Goal: Task Accomplishment & Management: Use online tool/utility

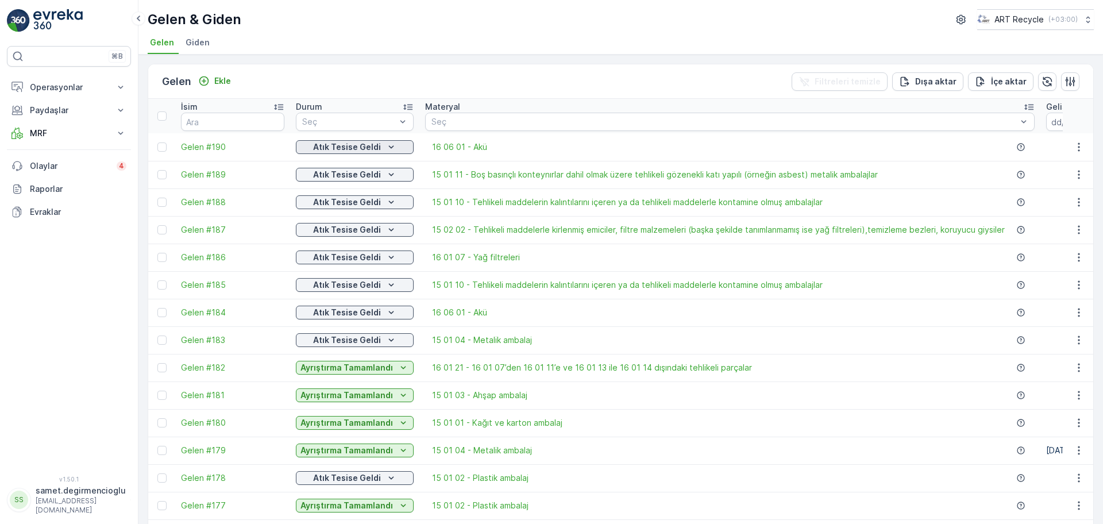
click at [333, 150] on p "Atık Tesise Geldi" at bounding box center [347, 146] width 68 height 11
click at [355, 152] on p "Atık Tesise Geldi" at bounding box center [347, 146] width 68 height 11
click at [67, 86] on p "Operasyonlar" at bounding box center [69, 87] width 78 height 11
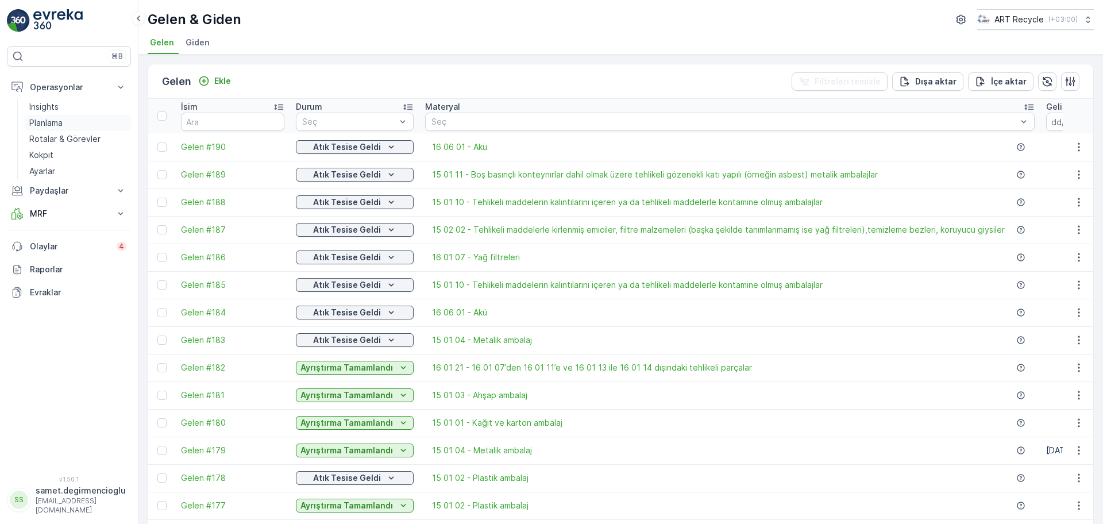
click at [55, 117] on p "Planlama" at bounding box center [45, 122] width 33 height 11
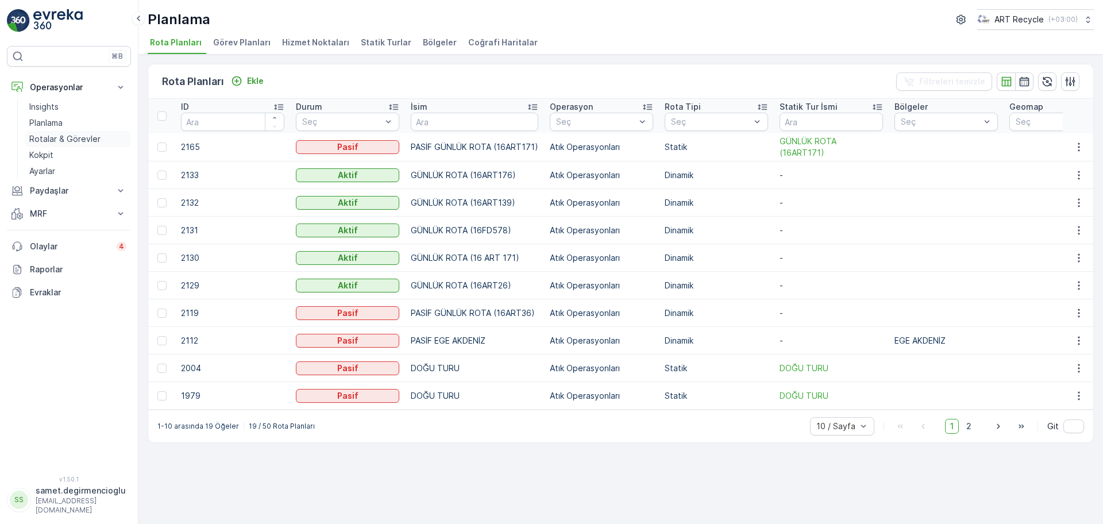
click at [54, 135] on p "Rotalar & Görevler" at bounding box center [64, 138] width 71 height 11
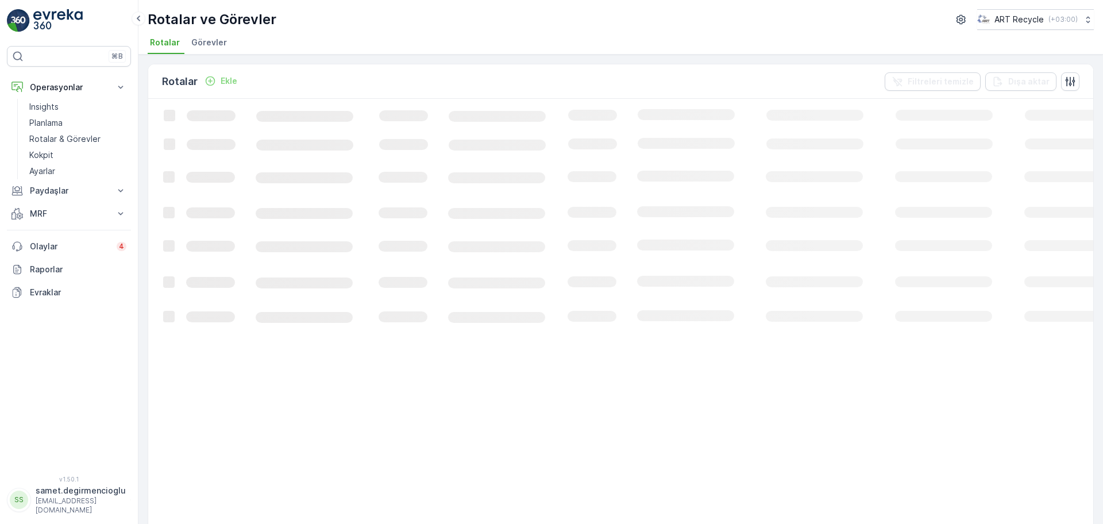
click at [203, 42] on span "Görevler" at bounding box center [209, 42] width 36 height 11
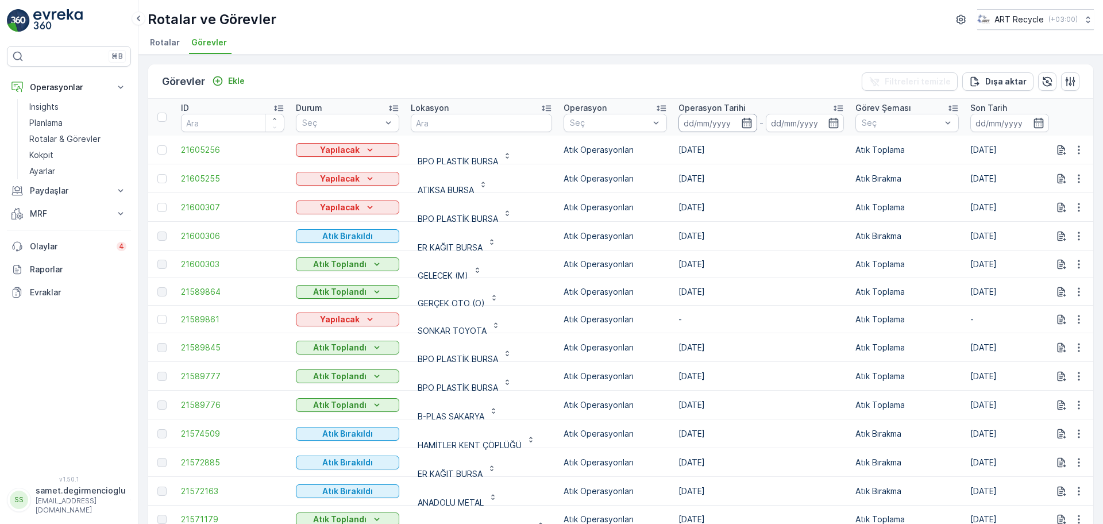
click at [701, 121] on input at bounding box center [717, 123] width 79 height 18
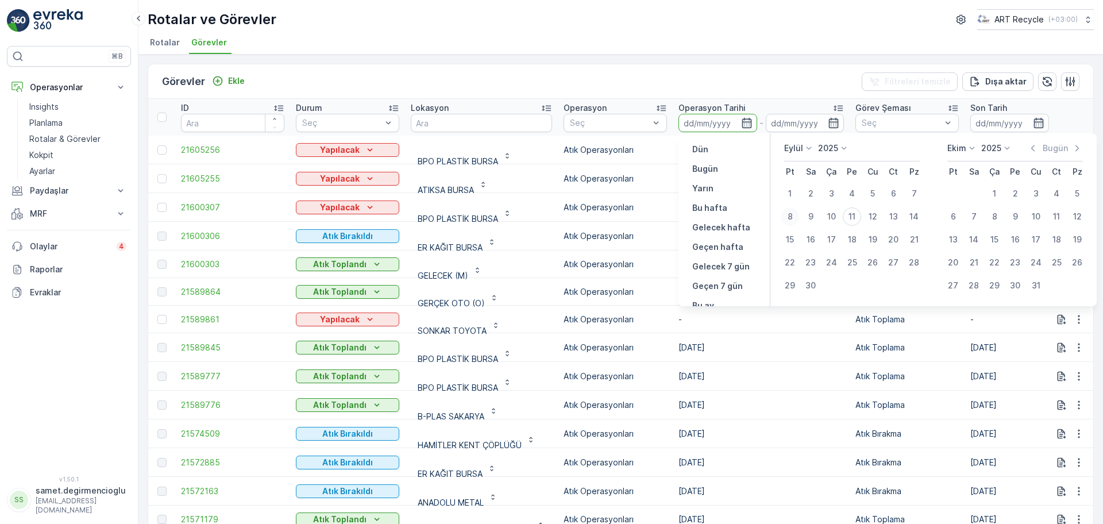
click at [792, 212] on div "8" at bounding box center [789, 216] width 18 height 18
type input "08.09.2025"
click at [785, 210] on div "8" at bounding box center [789, 216] width 18 height 18
type input "08.09.2025"
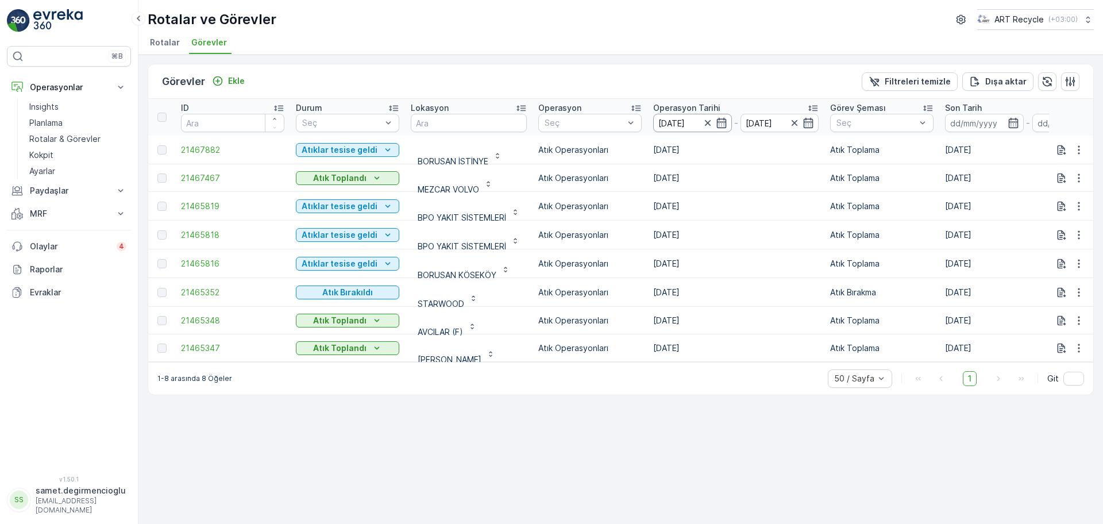
click at [666, 116] on input "08.09.2025" at bounding box center [692, 123] width 79 height 18
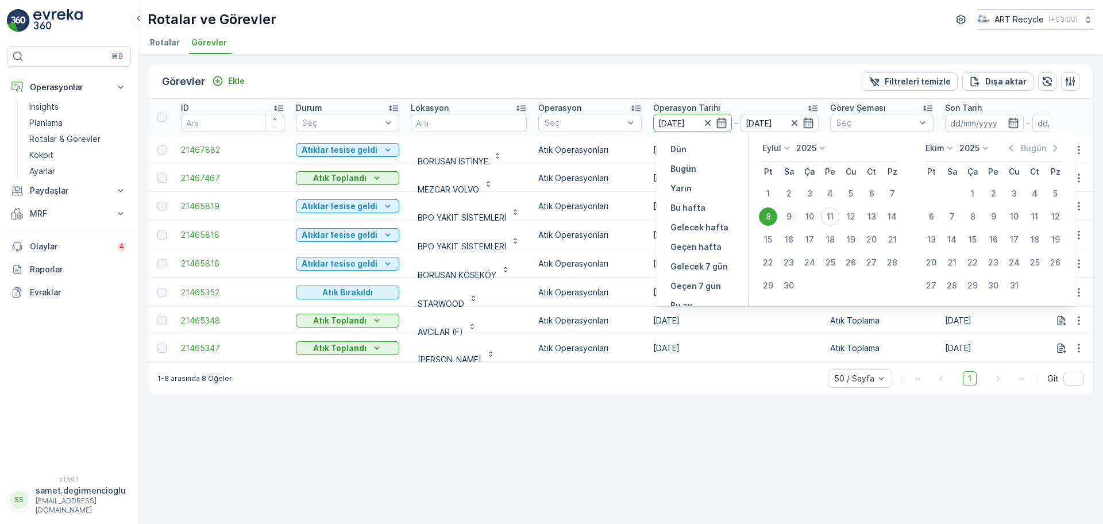
click at [791, 217] on div "9" at bounding box center [788, 216] width 18 height 18
type input "09.09.2025"
click at [791, 217] on div "9" at bounding box center [788, 216] width 18 height 18
type input "09.09.2025"
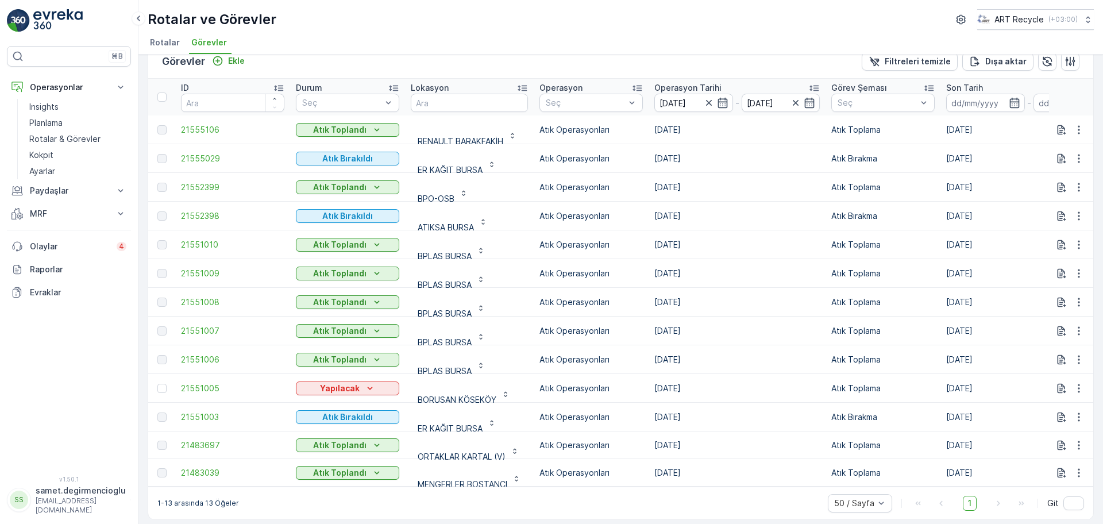
scroll to position [31, 0]
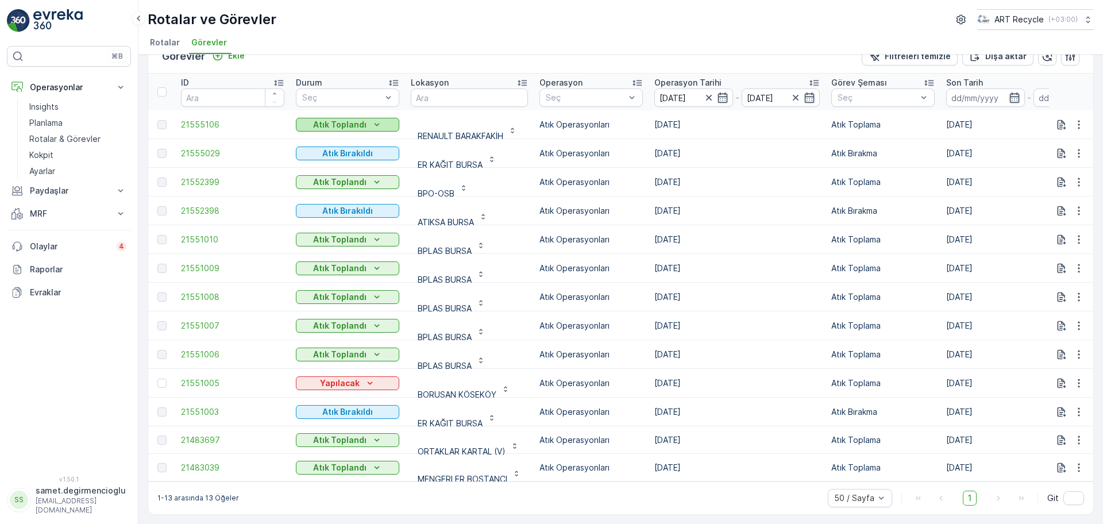
click at [383, 119] on div "Atık Toplandı" at bounding box center [347, 124] width 94 height 11
click at [361, 118] on button "Atık Toplandı" at bounding box center [347, 125] width 103 height 14
click at [357, 137] on span "Atıklar tesise geldi" at bounding box center [338, 135] width 71 height 11
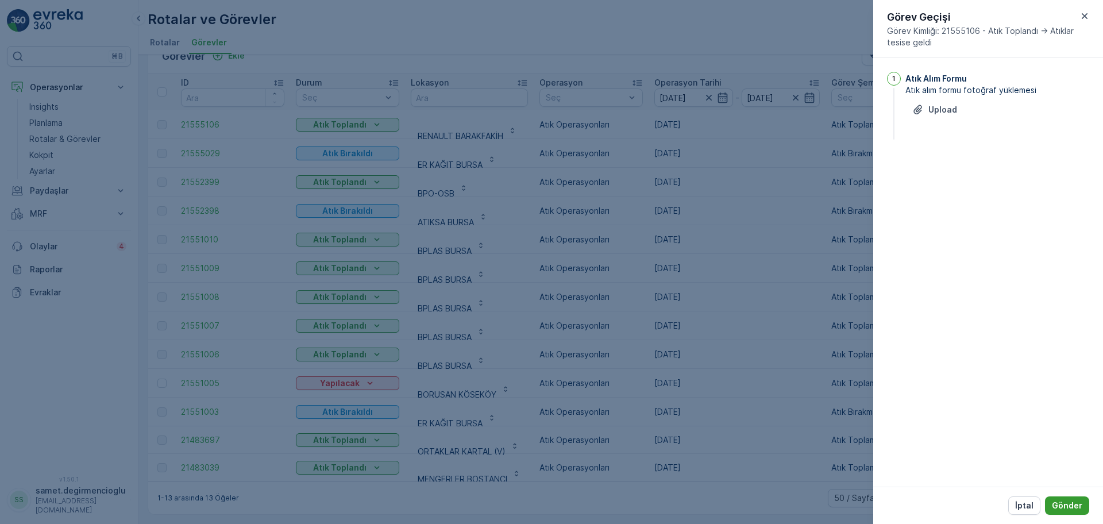
click at [1072, 500] on p "Gönder" at bounding box center [1067, 505] width 30 height 11
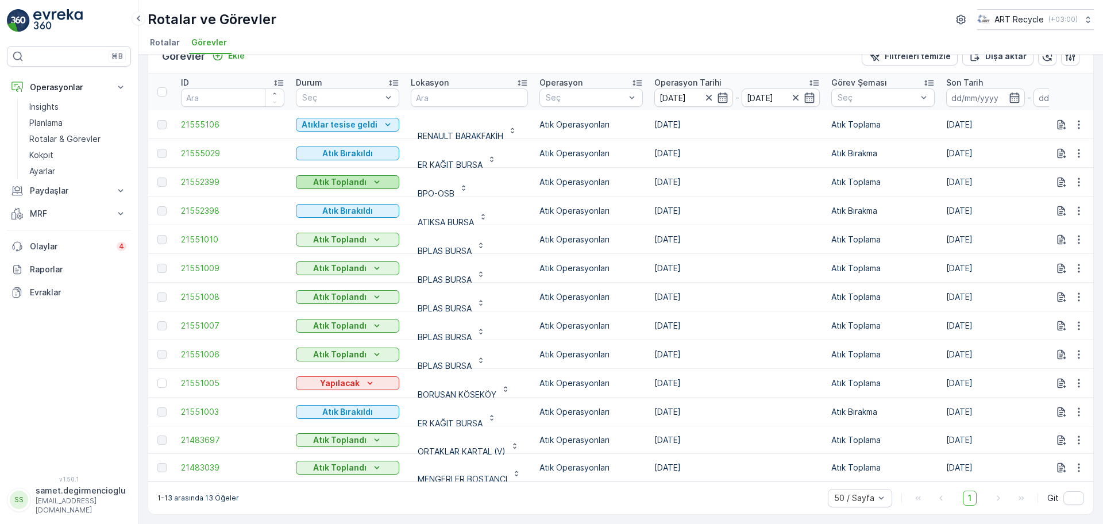
click at [351, 181] on p "Atık Toplandı" at bounding box center [339, 181] width 53 height 11
click at [345, 190] on span "Atıklar tesise geldi" at bounding box center [338, 193] width 71 height 11
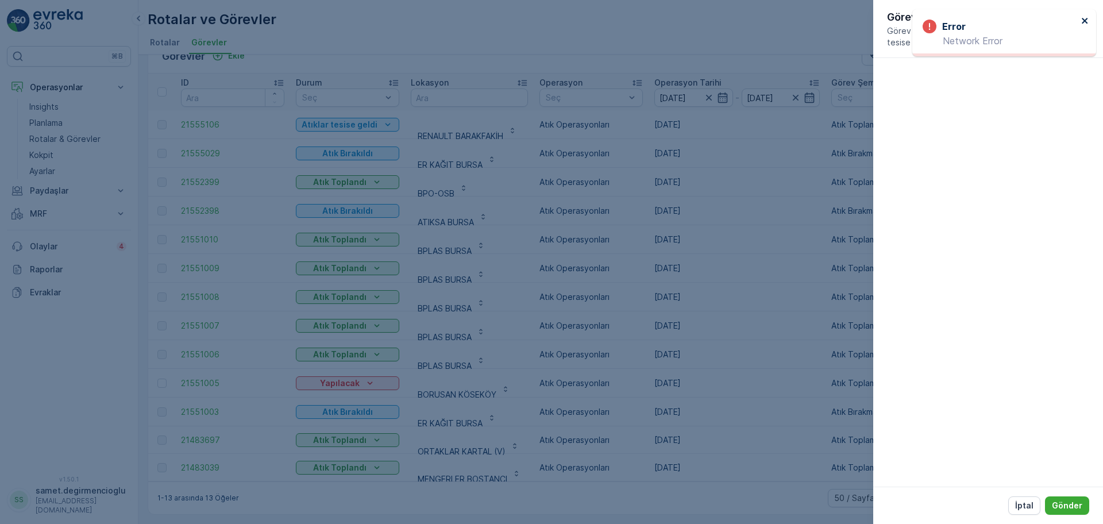
click at [1083, 17] on icon "close" at bounding box center [1085, 20] width 8 height 9
click at [1050, 501] on button "Gönder" at bounding box center [1067, 505] width 44 height 18
click at [1056, 505] on p "Gönder" at bounding box center [1067, 505] width 30 height 11
click at [1073, 505] on p "Gönder" at bounding box center [1067, 505] width 30 height 11
click at [1023, 498] on button "İptal" at bounding box center [1024, 505] width 32 height 18
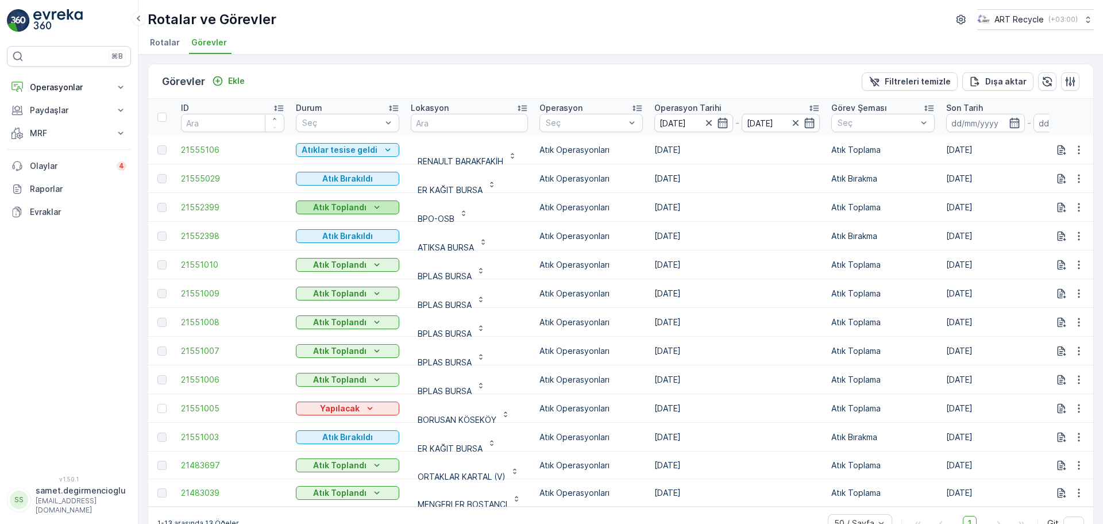
click at [366, 210] on div "Atık Toplandı" at bounding box center [347, 207] width 94 height 11
click at [363, 224] on span "Atıklar tesise geldi" at bounding box center [338, 224] width 71 height 11
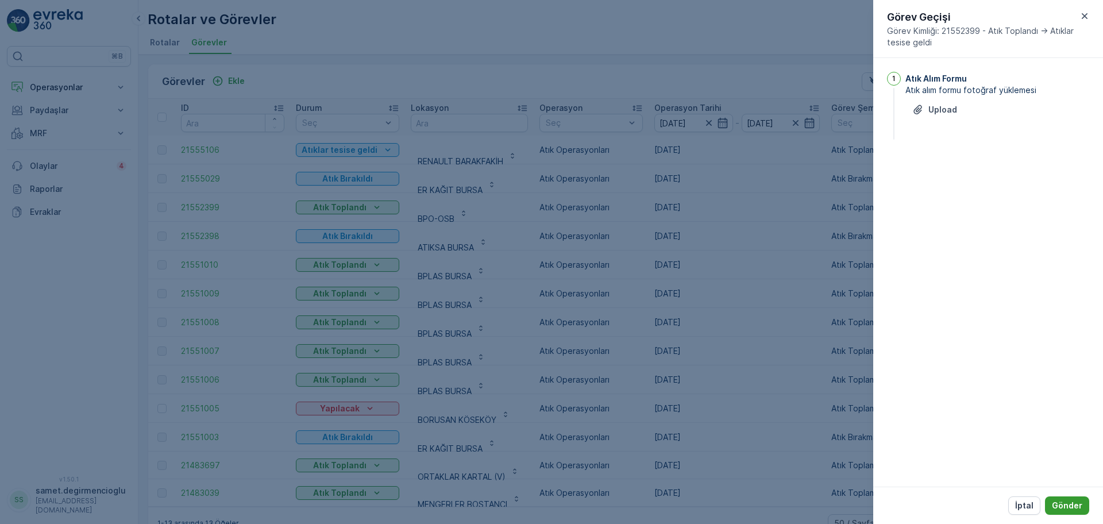
click at [1054, 498] on button "Gönder" at bounding box center [1067, 505] width 44 height 18
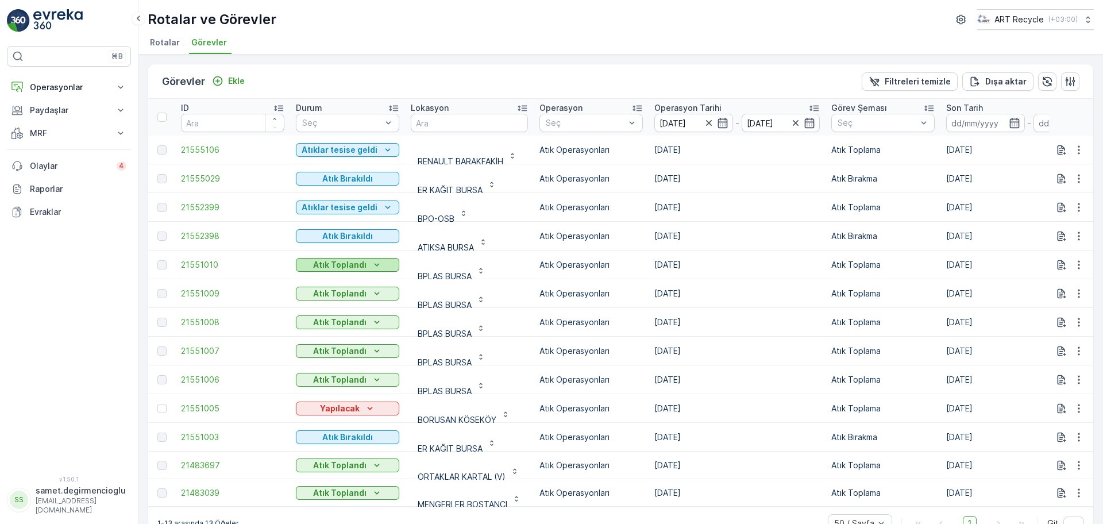
click at [384, 262] on div "Atık Toplandı" at bounding box center [347, 264] width 94 height 11
click at [362, 287] on span "Atıklar tesise geldi" at bounding box center [338, 281] width 71 height 11
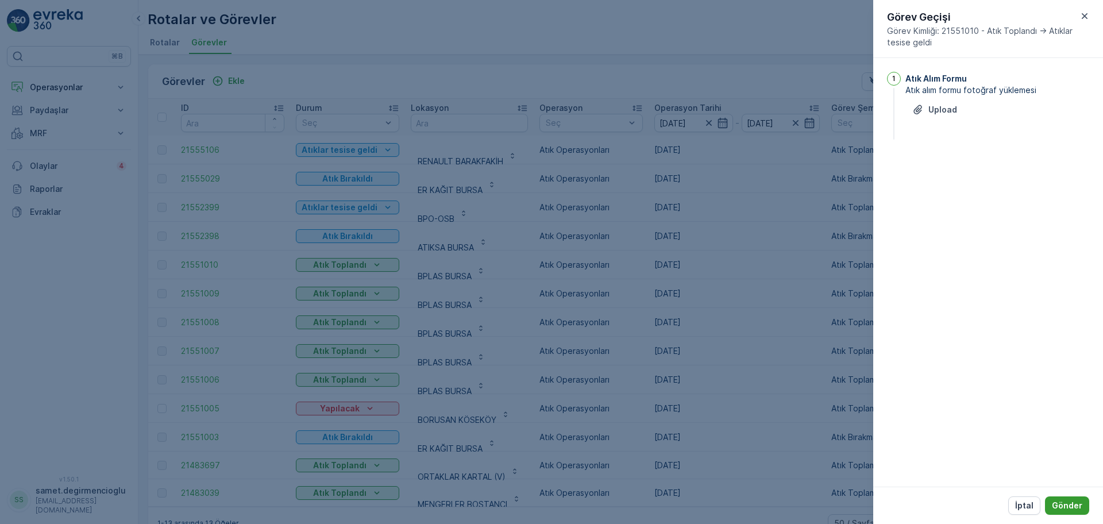
click at [1064, 508] on p "Gönder" at bounding box center [1067, 505] width 30 height 11
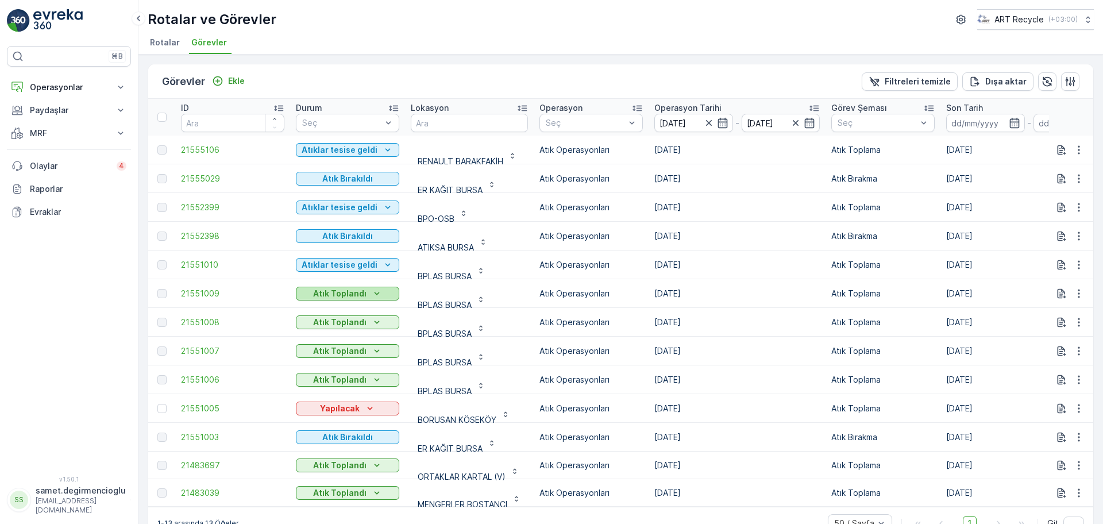
click at [349, 287] on button "Atık Toplandı" at bounding box center [347, 294] width 103 height 14
click at [348, 307] on span "Atıklar tesise geldi" at bounding box center [338, 310] width 71 height 11
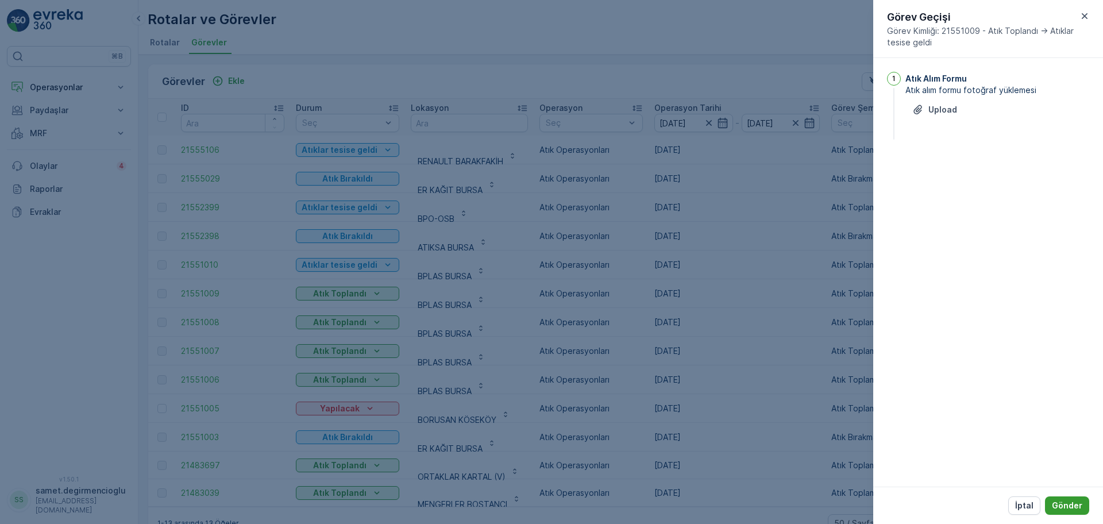
click at [1061, 497] on button "Gönder" at bounding box center [1067, 505] width 44 height 18
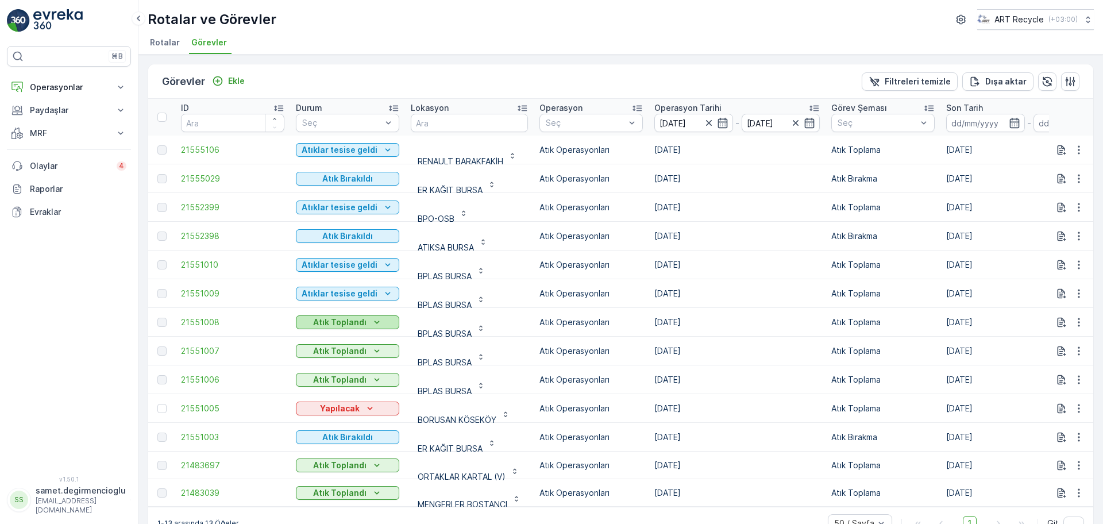
click at [358, 323] on p "Atık Toplandı" at bounding box center [339, 321] width 53 height 11
click at [344, 341] on span "Atıklar tesise geldi" at bounding box center [338, 339] width 71 height 11
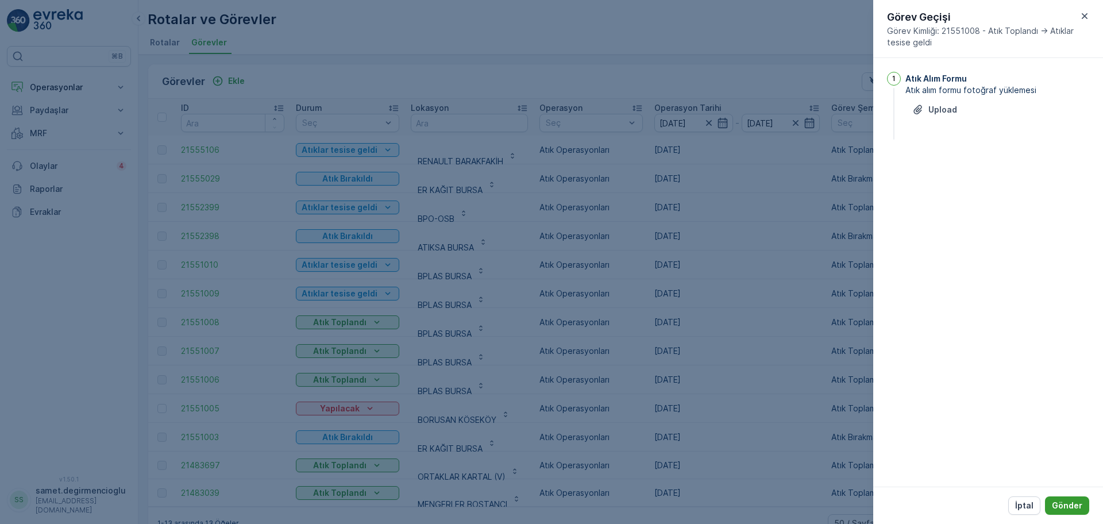
click at [1062, 510] on p "Gönder" at bounding box center [1067, 505] width 30 height 11
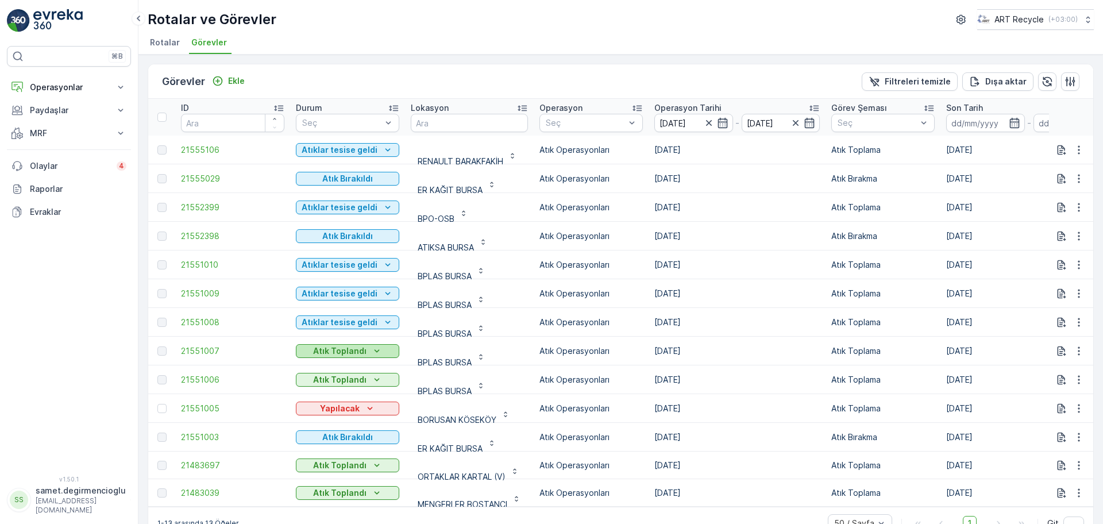
click at [363, 346] on p "Atık Toplandı" at bounding box center [339, 350] width 53 height 11
click at [357, 364] on span "Atıklar tesise geldi" at bounding box center [338, 367] width 71 height 11
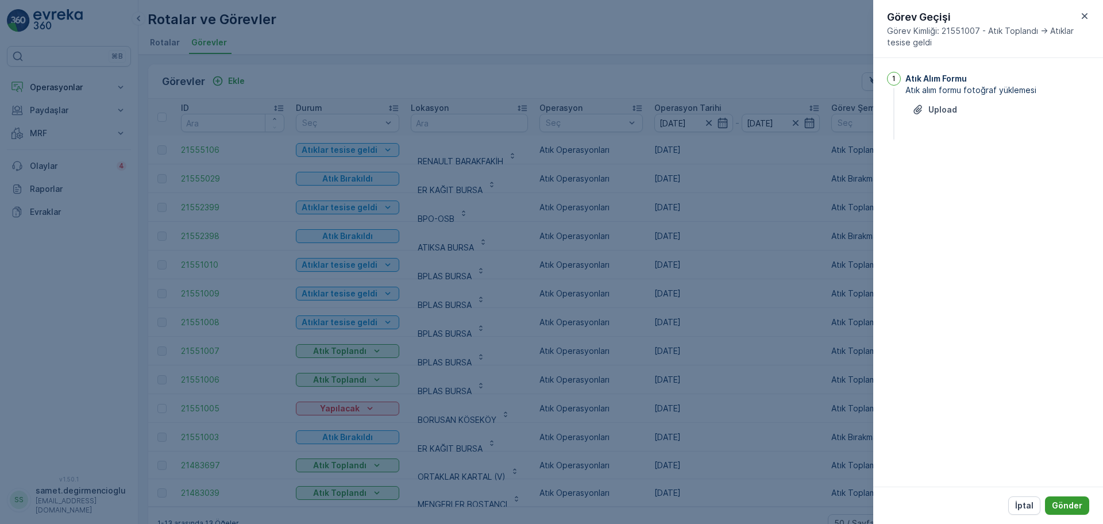
click at [1082, 505] on button "Gönder" at bounding box center [1067, 505] width 44 height 18
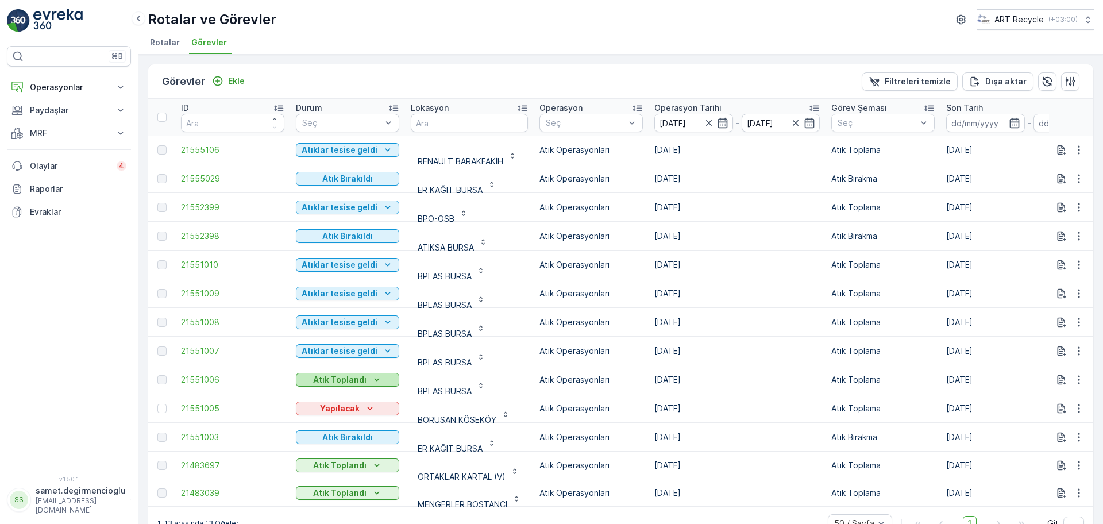
click at [379, 376] on icon "Atık Toplandı" at bounding box center [376, 379] width 11 height 11
click at [366, 392] on span "Atıklar tesise geldi" at bounding box center [338, 396] width 71 height 11
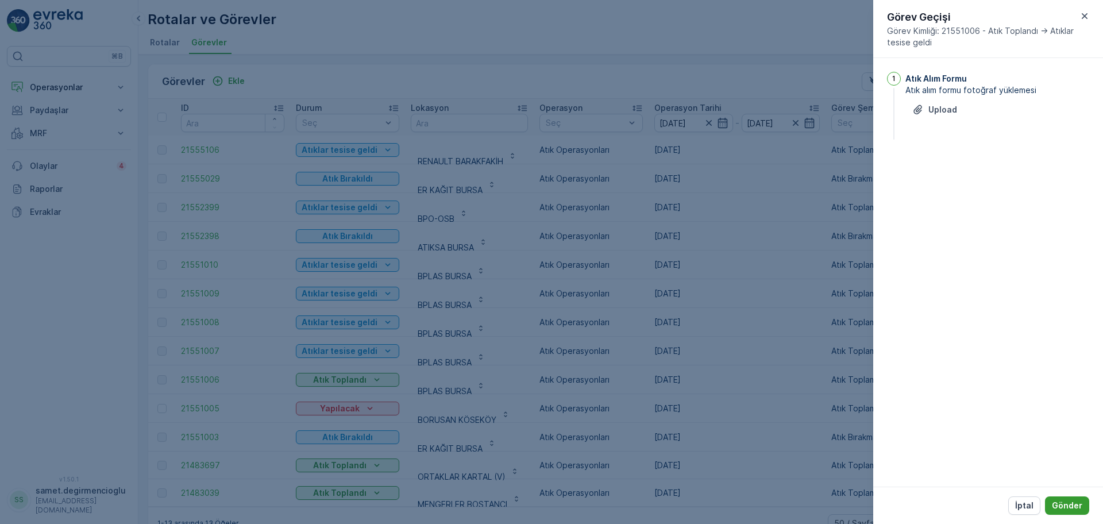
click at [1074, 503] on p "Gönder" at bounding box center [1067, 505] width 30 height 11
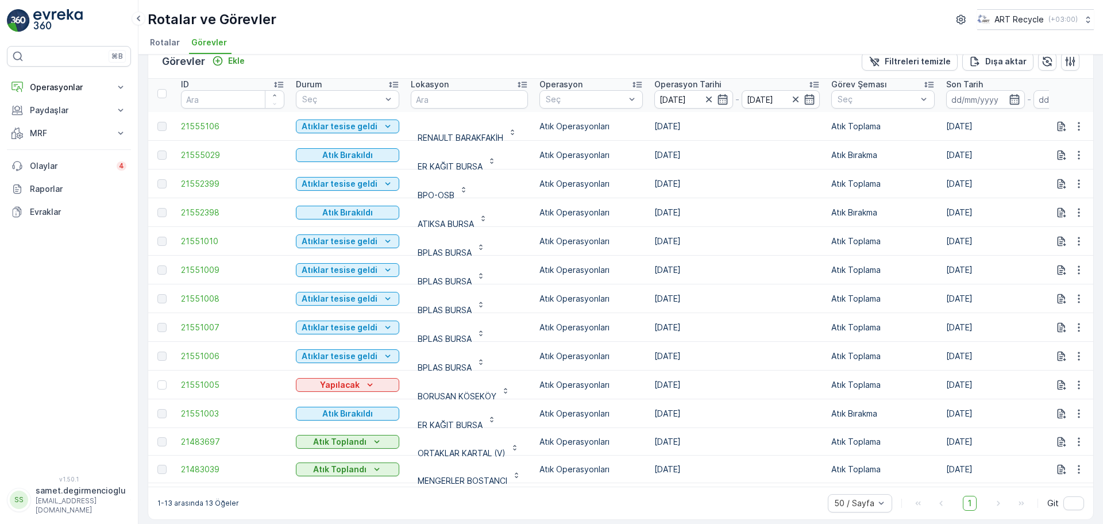
scroll to position [31, 0]
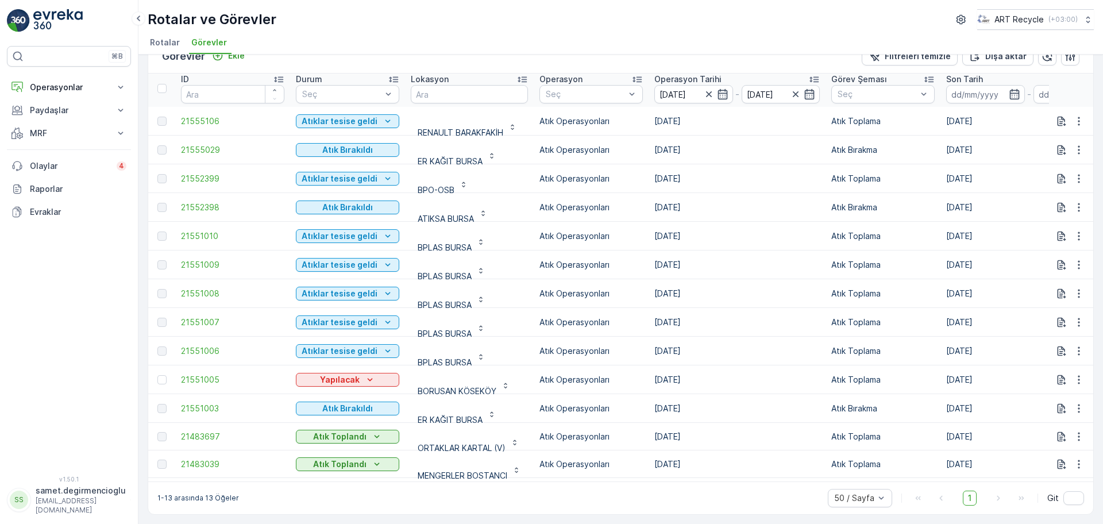
click at [355, 382] on td "Yapılacak" at bounding box center [347, 379] width 115 height 29
click at [357, 374] on p "Yapılacak" at bounding box center [340, 379] width 40 height 11
click at [378, 374] on div "Yapılacak" at bounding box center [347, 379] width 94 height 11
click at [360, 388] on span "Müşteriye gelindi" at bounding box center [336, 390] width 66 height 11
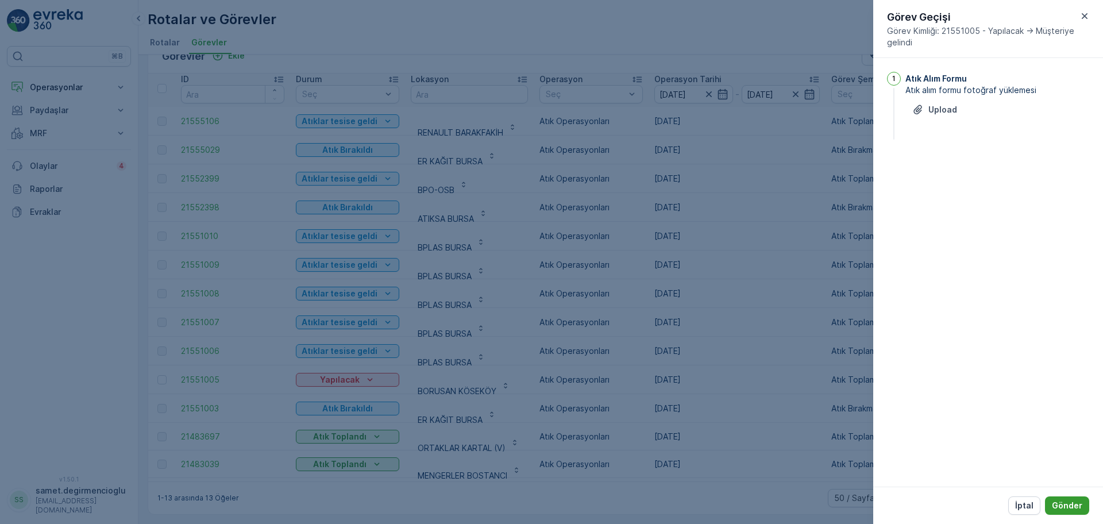
click at [1076, 505] on p "Gönder" at bounding box center [1067, 505] width 30 height 11
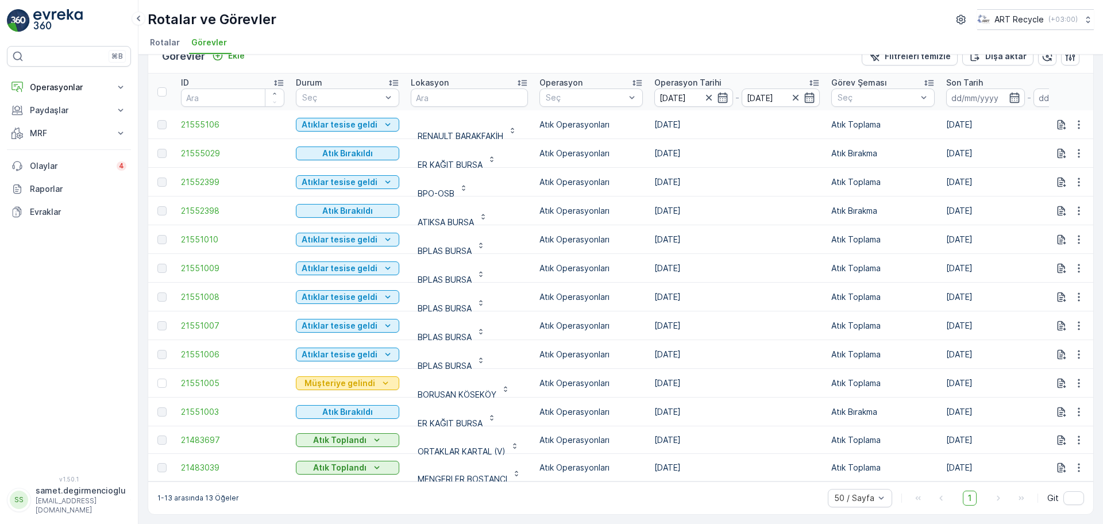
click at [377, 383] on button "Müşteriye gelindi" at bounding box center [347, 383] width 103 height 14
click at [351, 396] on span "Atık Toplandı" at bounding box center [328, 394] width 50 height 11
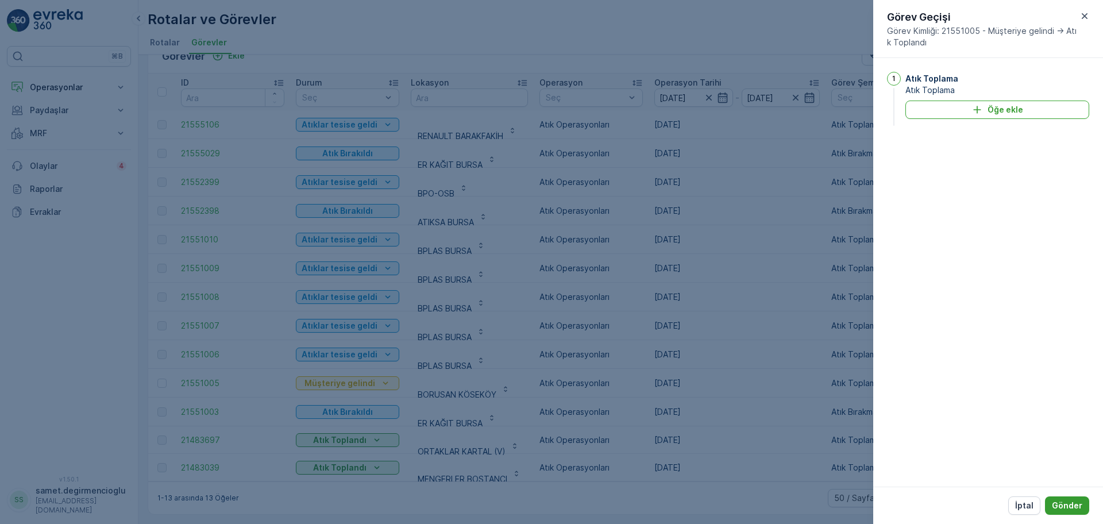
click at [1069, 513] on button "Gönder" at bounding box center [1067, 505] width 44 height 18
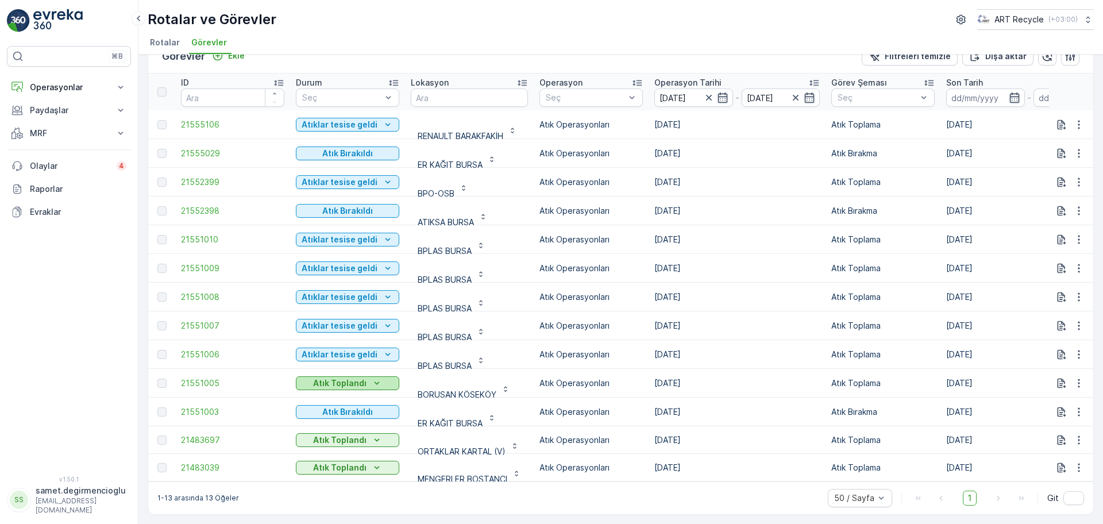
click at [372, 377] on icon "Atık Toplandı" at bounding box center [376, 382] width 11 height 11
click at [372, 387] on div "Atıklar tesise geldi" at bounding box center [338, 394] width 80 height 16
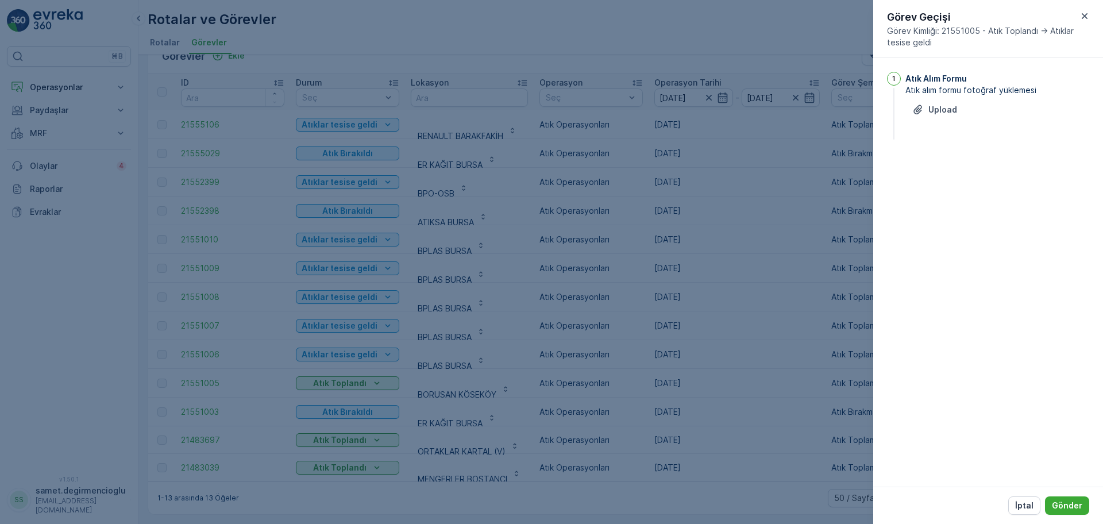
click at [1062, 495] on div "İptal Gönder" at bounding box center [988, 504] width 230 height 37
click at [1070, 508] on p "Gönder" at bounding box center [1067, 505] width 30 height 11
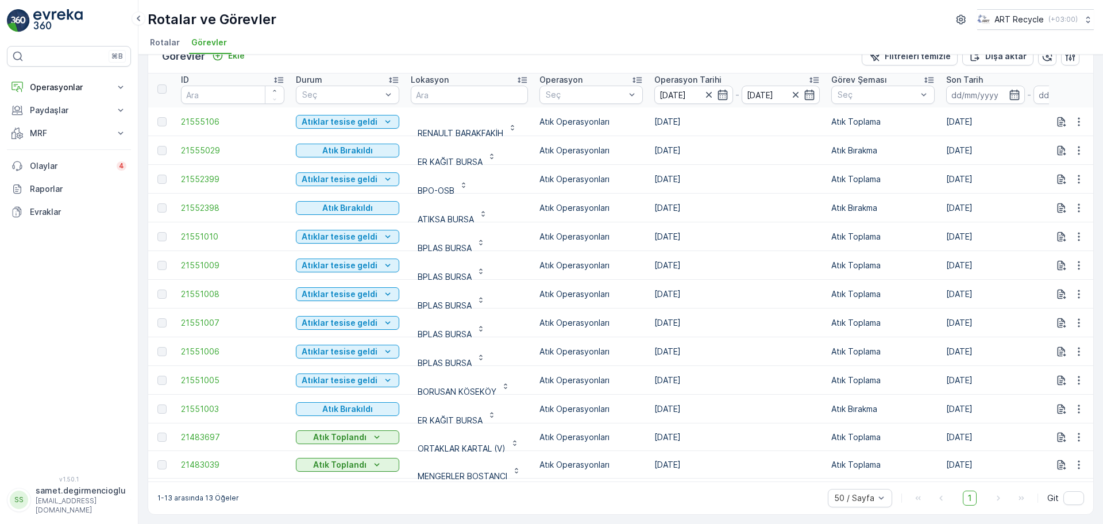
scroll to position [3, 0]
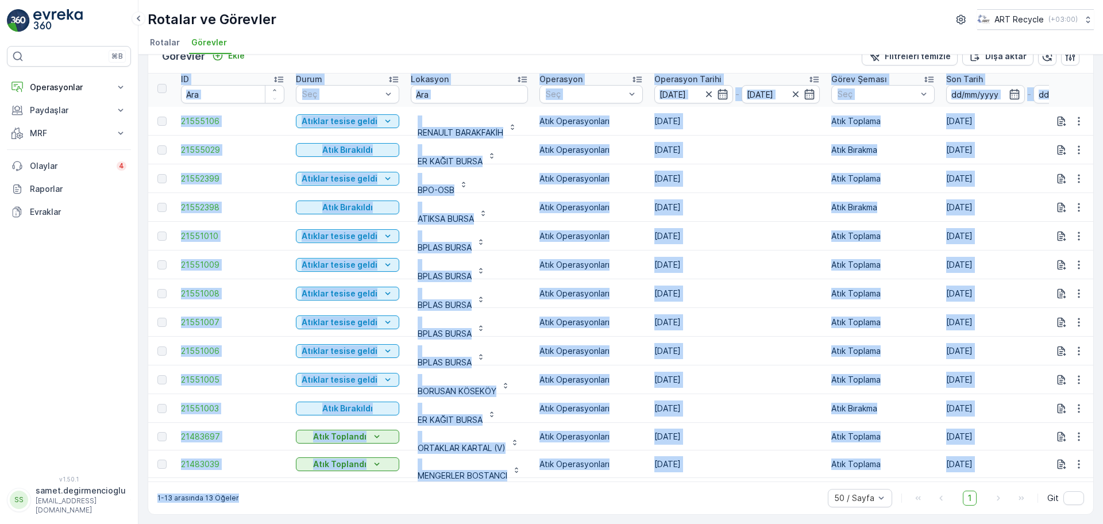
drag, startPoint x: 583, startPoint y: 474, endPoint x: 765, endPoint y: 509, distance: 184.7
click at [765, 509] on div "Görevler Ekle Filtreleri temizle Dışa aktar ID Durum Seç Lokasyon Operasyon Seç…" at bounding box center [621, 276] width 946 height 476
click at [717, 488] on div "1-13 arasında 13 Öğeler 50 / Sayfa 1 Git" at bounding box center [620, 497] width 945 height 33
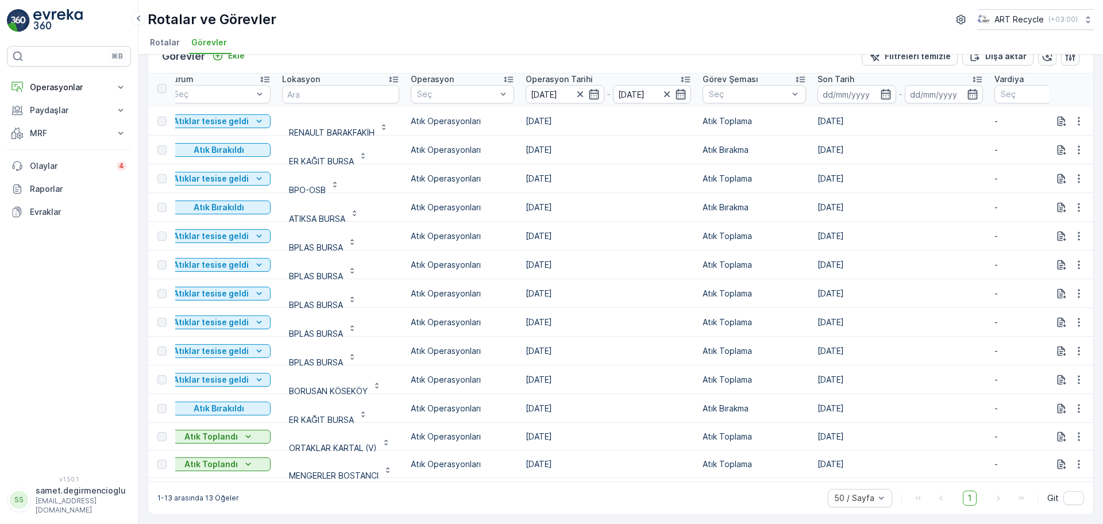
scroll to position [3, 48]
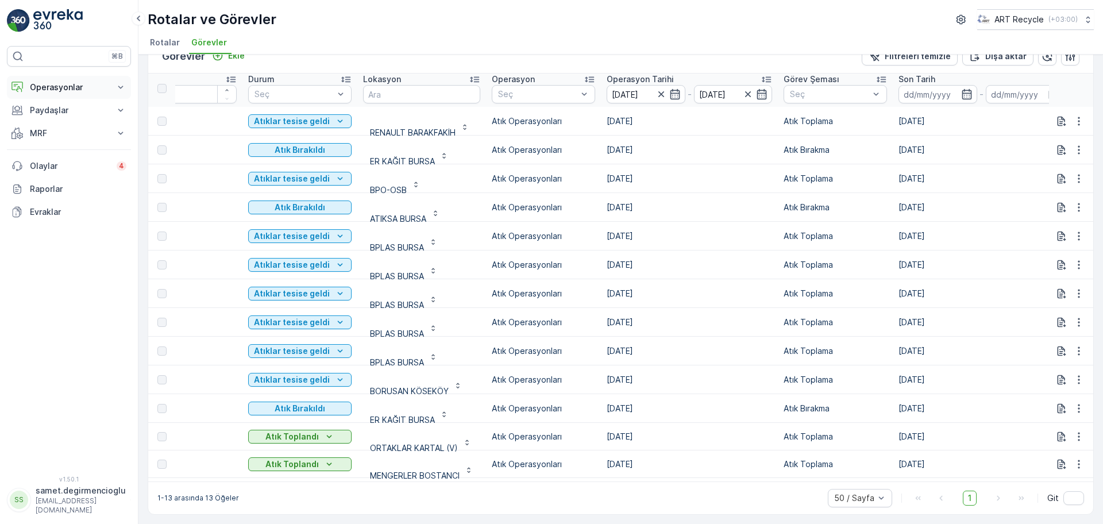
click at [72, 78] on button "Operasyonlar" at bounding box center [69, 87] width 124 height 23
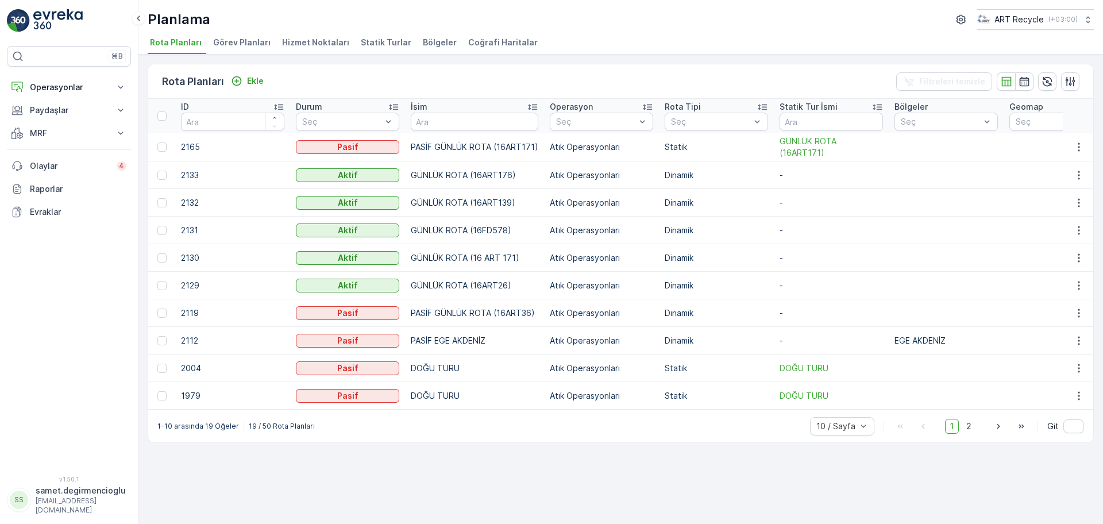
click at [307, 37] on span "Hizmet Noktaları" at bounding box center [315, 42] width 67 height 11
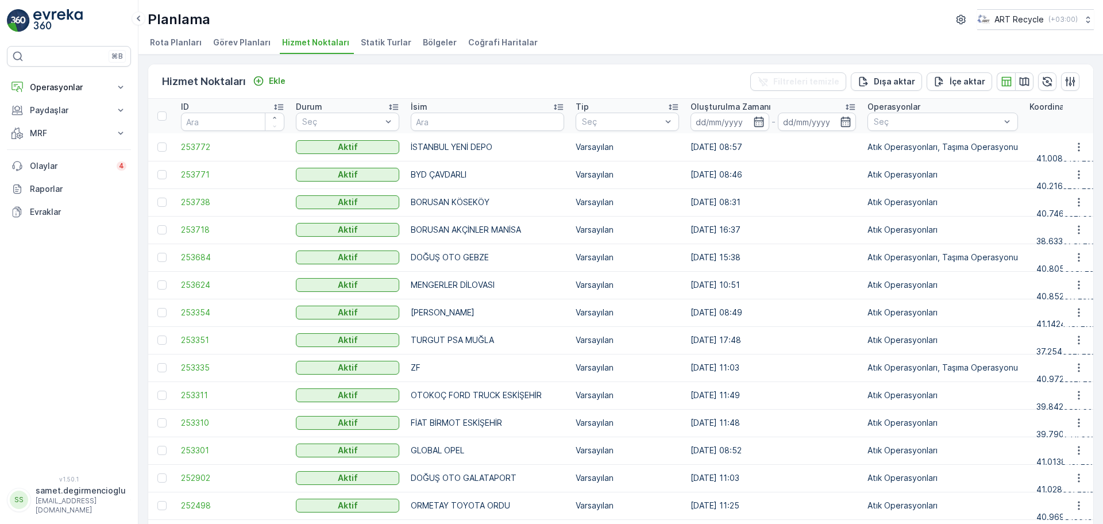
click at [183, 41] on span "Rota Planları" at bounding box center [176, 42] width 52 height 11
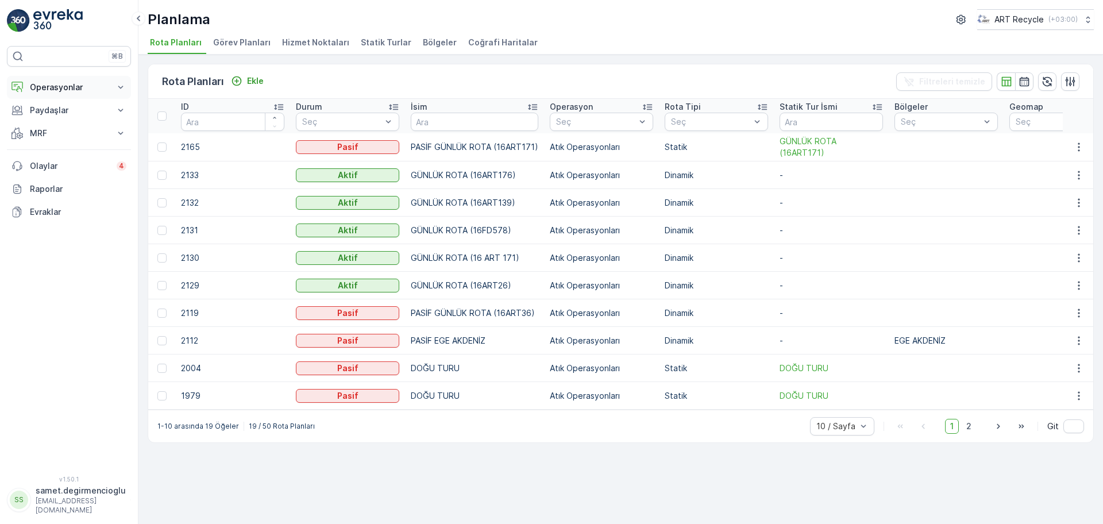
click at [65, 82] on p "Operasyonlar" at bounding box center [69, 87] width 78 height 11
click at [41, 125] on p "Planlama" at bounding box center [45, 122] width 33 height 11
click at [42, 207] on button "MRF" at bounding box center [69, 213] width 124 height 23
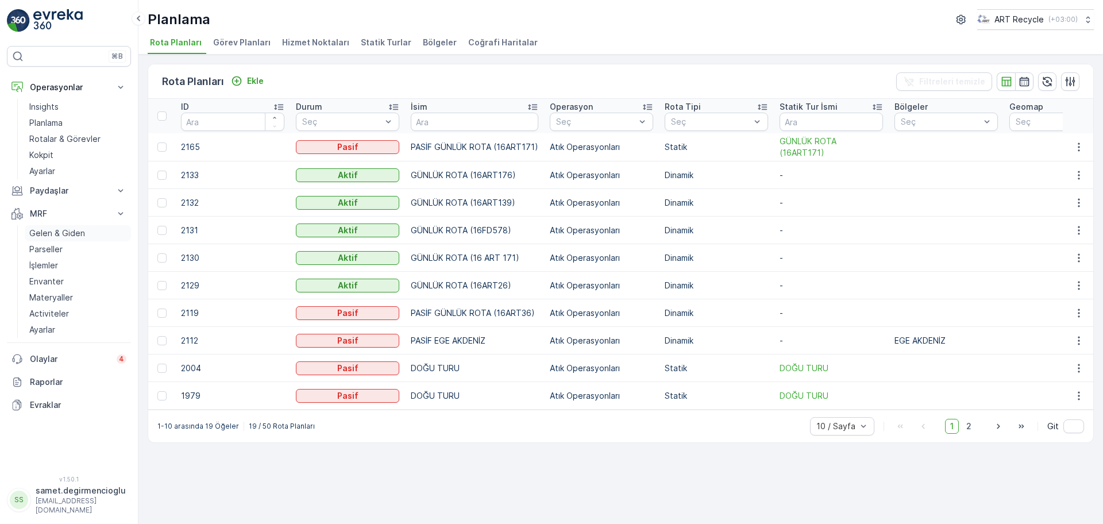
click at [74, 234] on p "Gelen & Giden" at bounding box center [57, 232] width 56 height 11
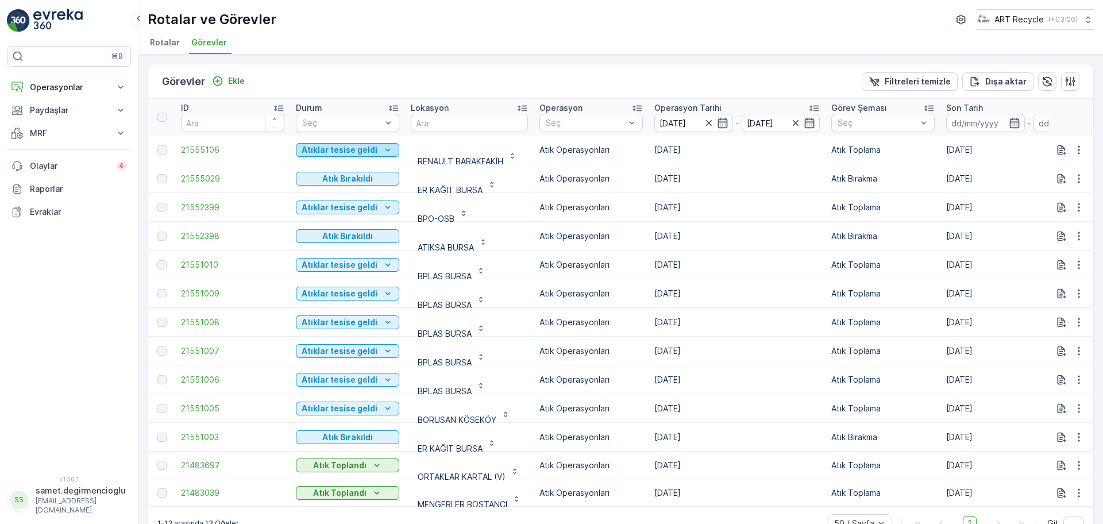
click at [345, 150] on p "Atıklar tesise geldi" at bounding box center [340, 149] width 76 height 11
